Goal: Task Accomplishment & Management: Complete application form

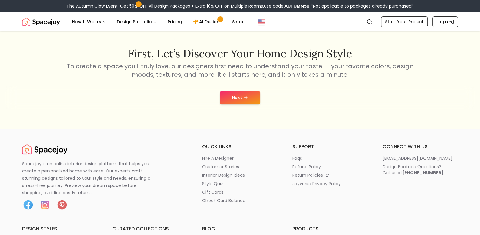
click at [239, 101] on button "Next" at bounding box center [240, 97] width 41 height 13
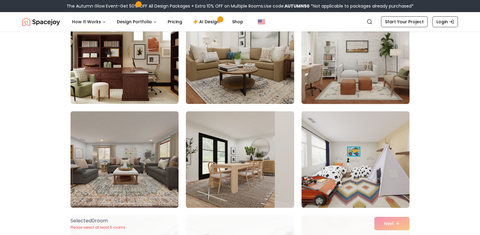
scroll to position [272, 0]
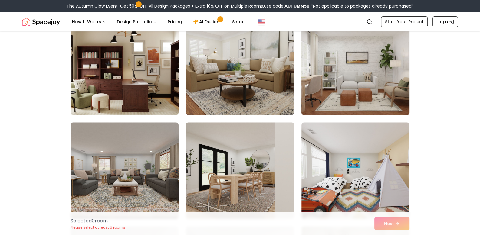
click at [366, 98] on img at bounding box center [355, 67] width 113 height 102
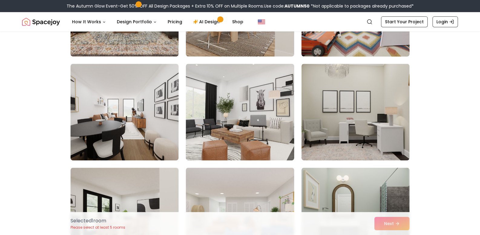
scroll to position [514, 0]
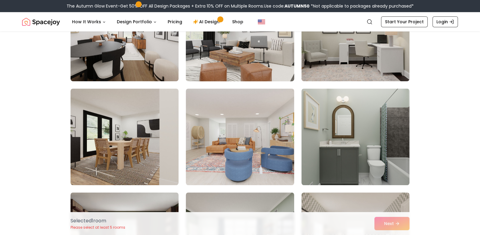
click at [262, 65] on img at bounding box center [239, 33] width 113 height 102
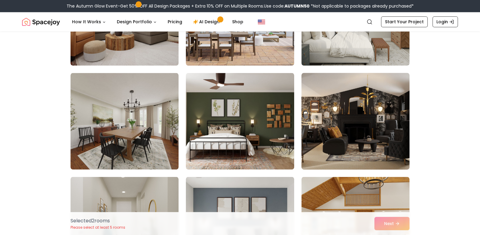
scroll to position [1089, 0]
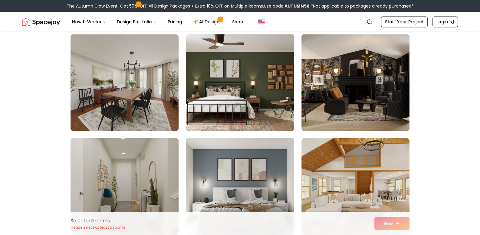
click at [275, 113] on img at bounding box center [239, 83] width 113 height 102
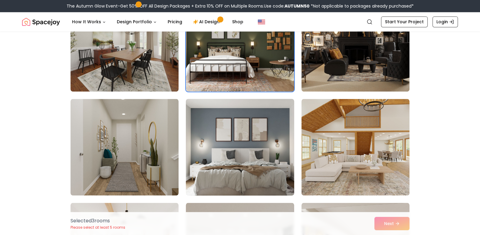
scroll to position [1180, 0]
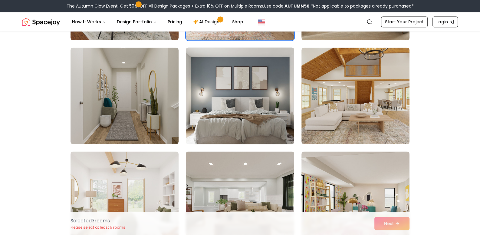
click at [276, 117] on img at bounding box center [239, 96] width 113 height 102
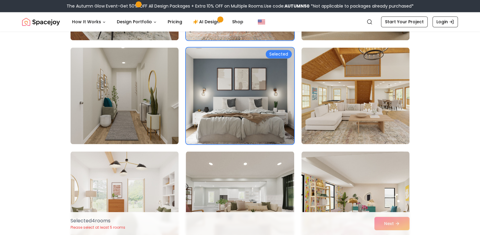
click at [391, 225] on div "Selected 4 room s Please select at least 5 rooms Next" at bounding box center [240, 223] width 348 height 23
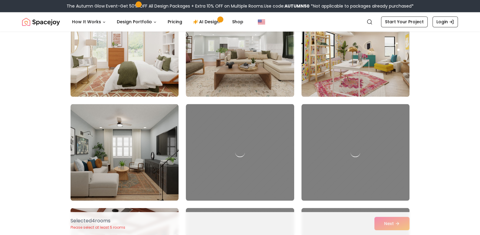
scroll to position [1392, 0]
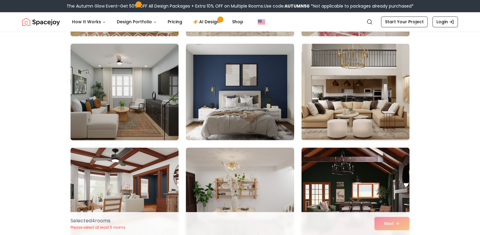
click at [142, 118] on img at bounding box center [124, 92] width 113 height 102
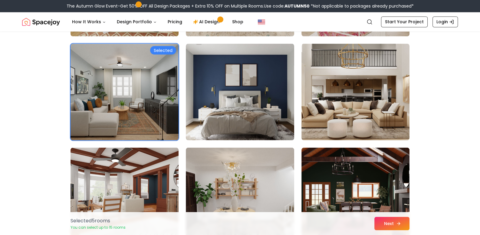
click at [388, 224] on button "Next" at bounding box center [391, 223] width 35 height 13
